Goal: Task Accomplishment & Management: Complete application form

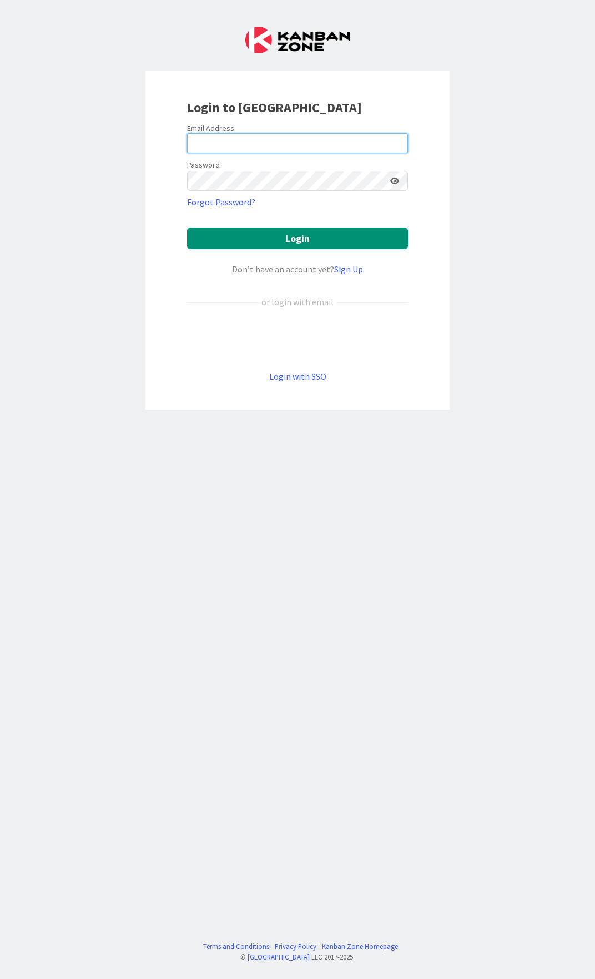
click at [259, 145] on input "email" at bounding box center [297, 143] width 221 height 20
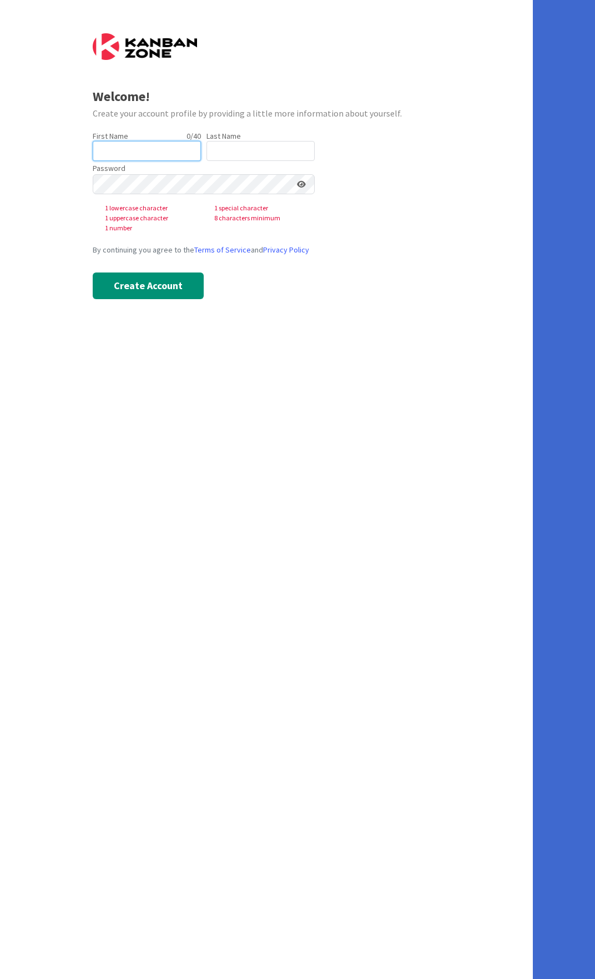
click at [136, 143] on input "text" at bounding box center [147, 151] width 108 height 20
type input "Dalyn"
type input "Mennens"
click at [110, 288] on button "Create Account" at bounding box center [148, 286] width 111 height 27
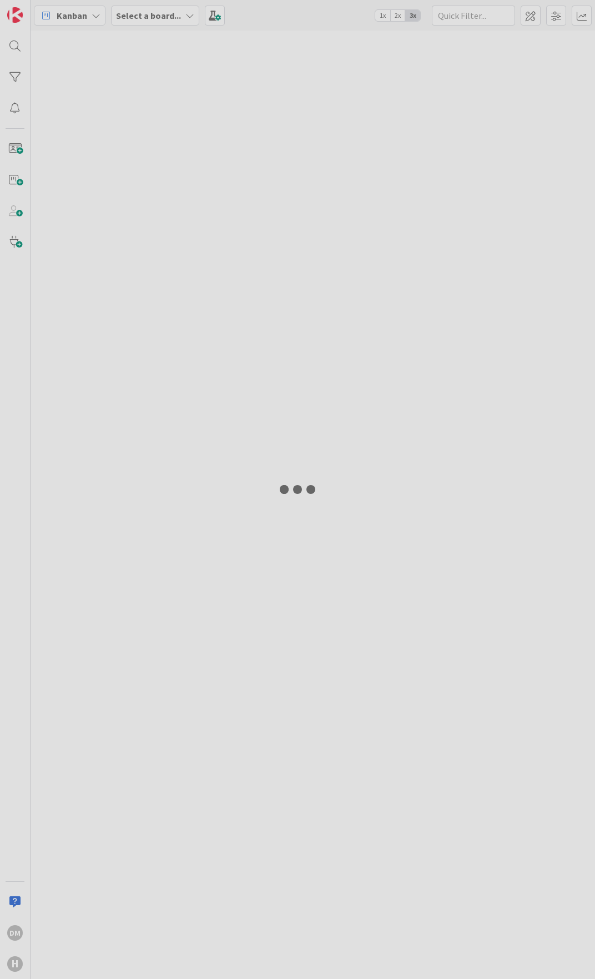
click at [149, 190] on div at bounding box center [297, 489] width 595 height 979
